Goal: Task Accomplishment & Management: Use online tool/utility

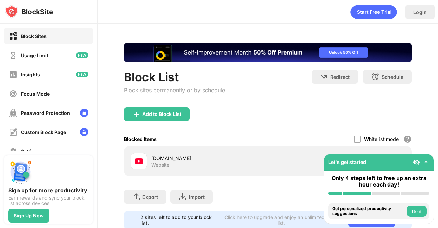
scroll to position [25, 0]
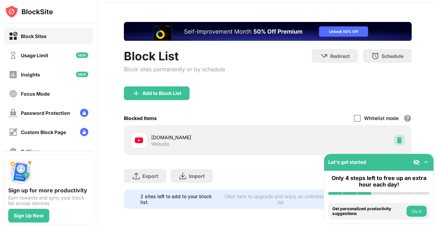
click at [396, 137] on img at bounding box center [399, 140] width 7 height 7
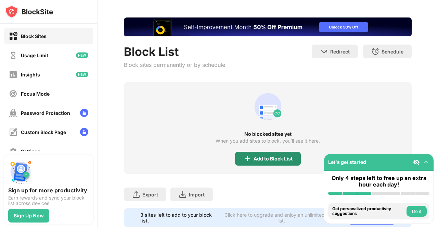
click at [257, 156] on div "Add to Block List" at bounding box center [273, 158] width 39 height 5
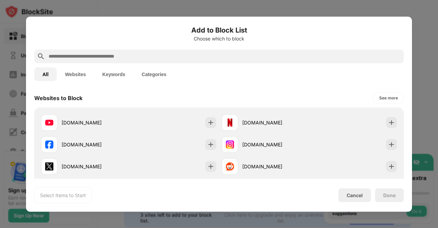
scroll to position [99, 0]
click at [208, 122] on img at bounding box center [210, 121] width 7 height 7
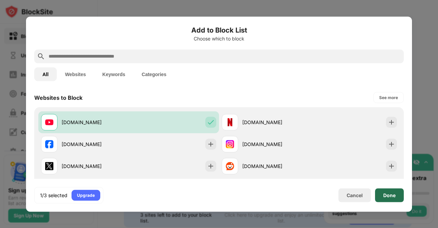
click at [402, 197] on div "Done" at bounding box center [389, 195] width 29 height 14
